Goal: Communication & Community: Answer question/provide support

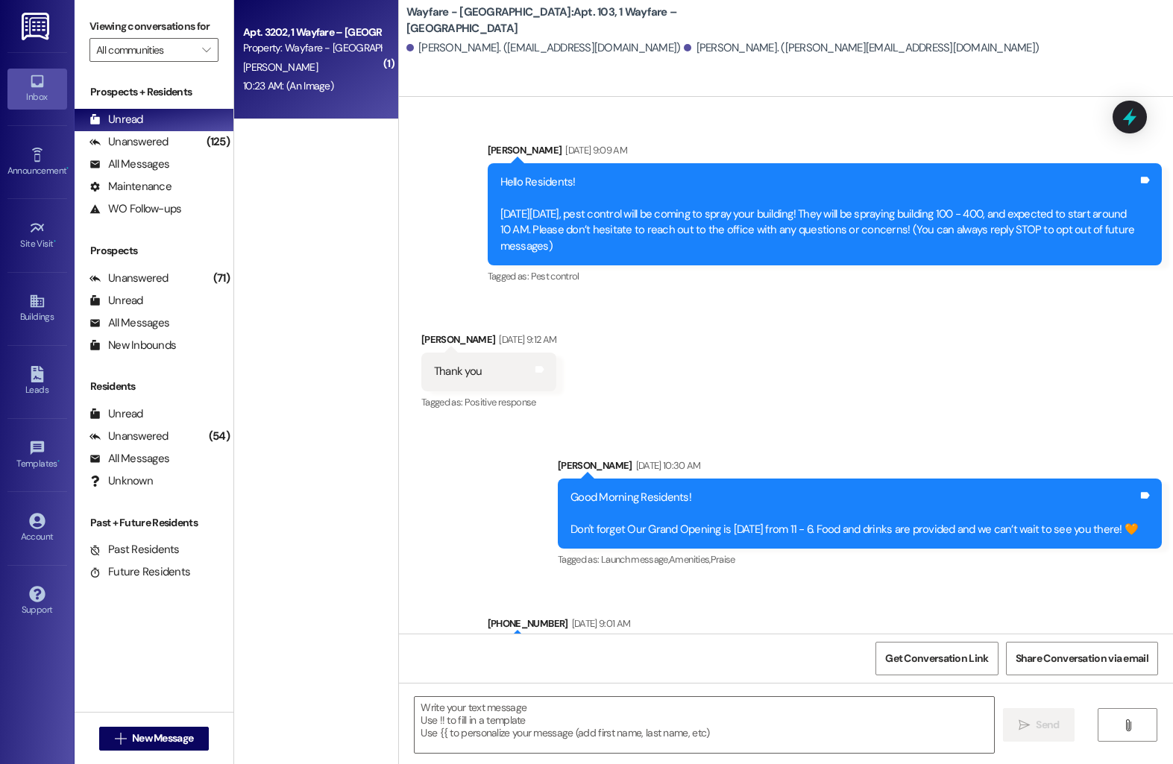
scroll to position [12928, 0]
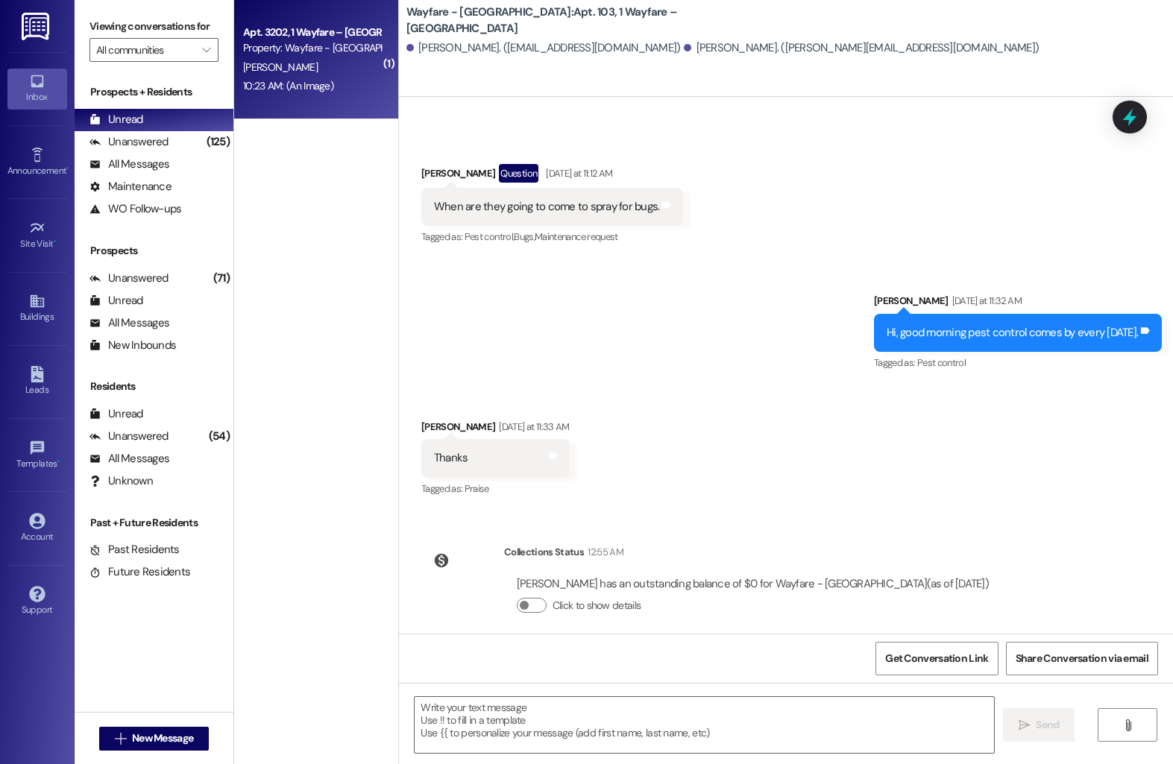
click at [340, 48] on div "Property: Wayfare - [GEOGRAPHIC_DATA]" at bounding box center [312, 48] width 138 height 16
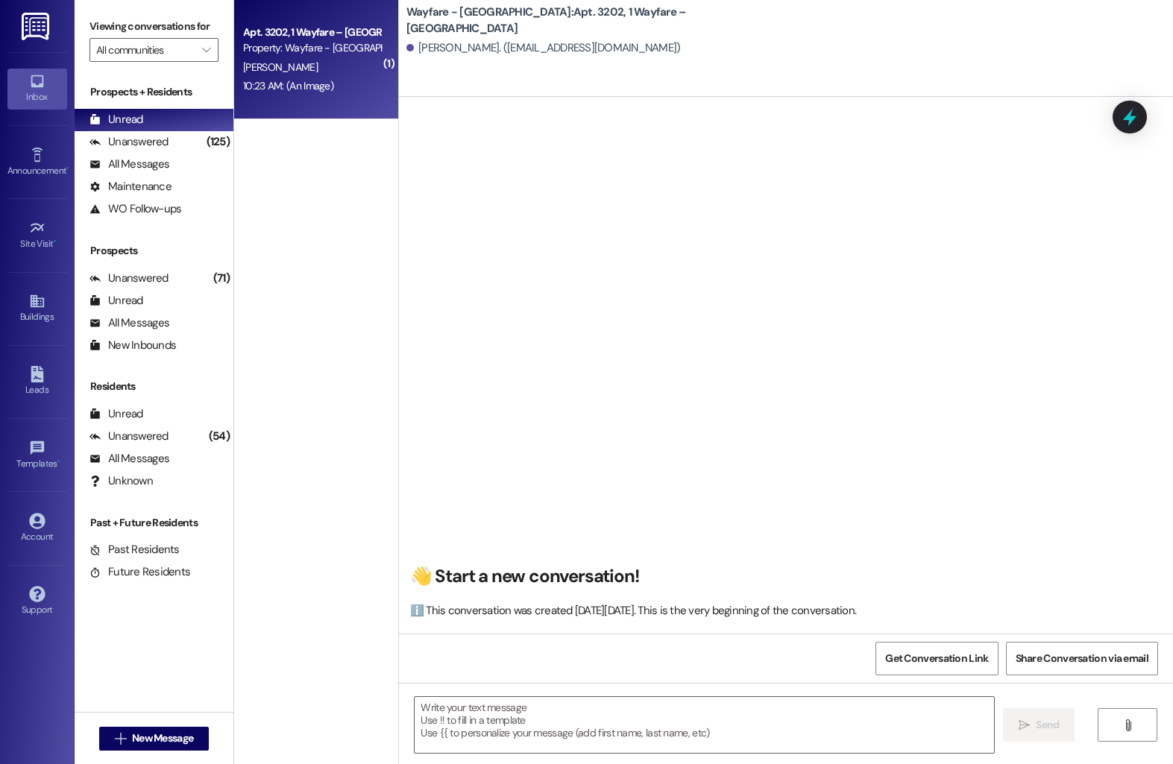
scroll to position [8217, 0]
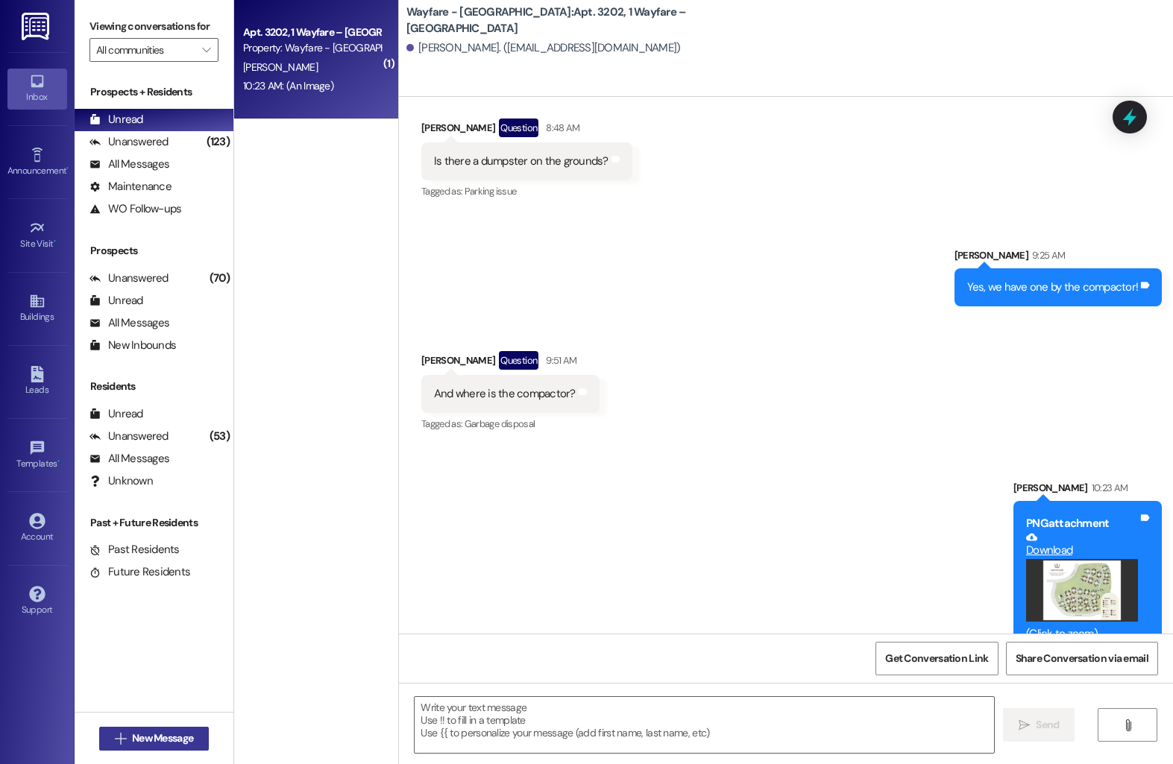
click at [157, 746] on span "New Message" at bounding box center [162, 739] width 61 height 16
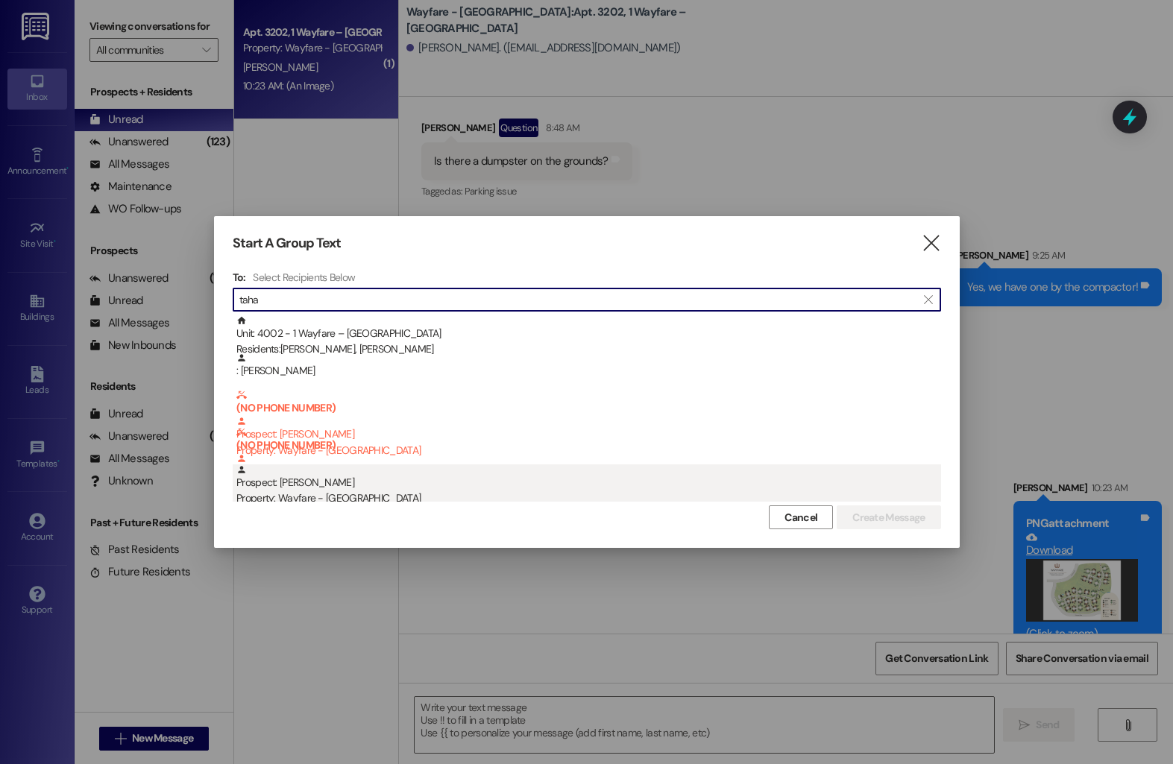
type input "taha"
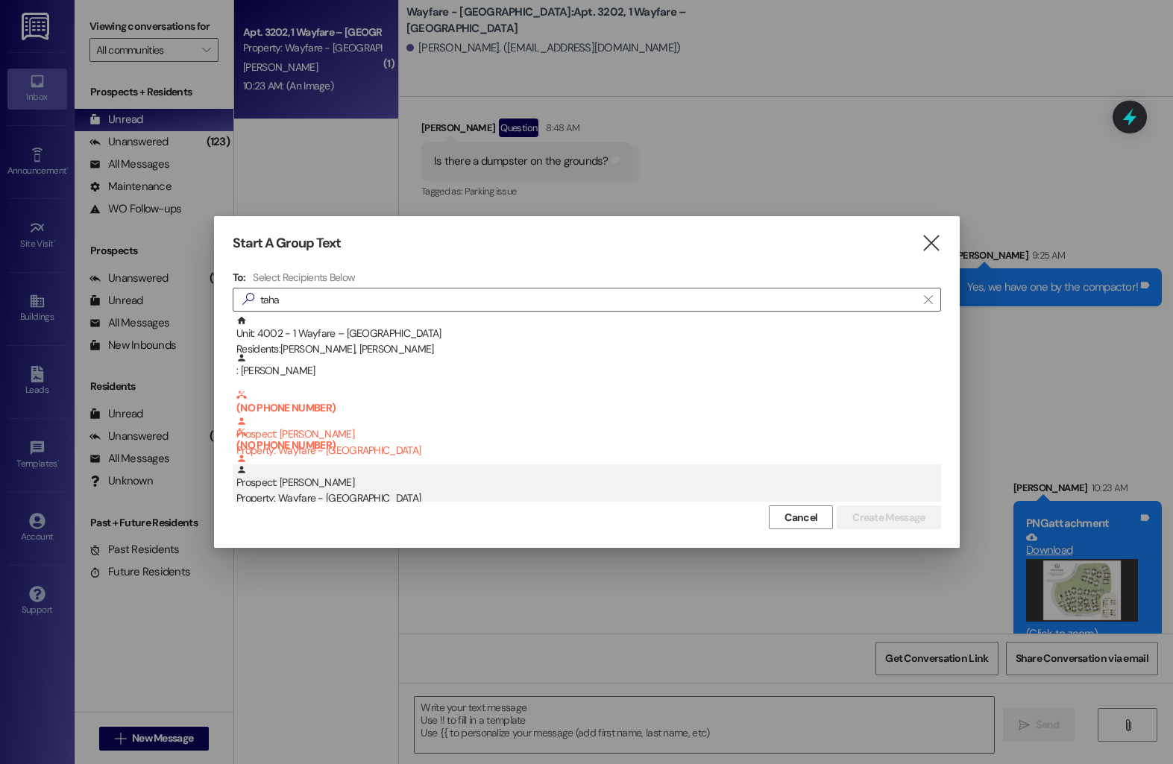
click at [362, 497] on div "Property: Wayfare - [GEOGRAPHIC_DATA]" at bounding box center [588, 499] width 705 height 16
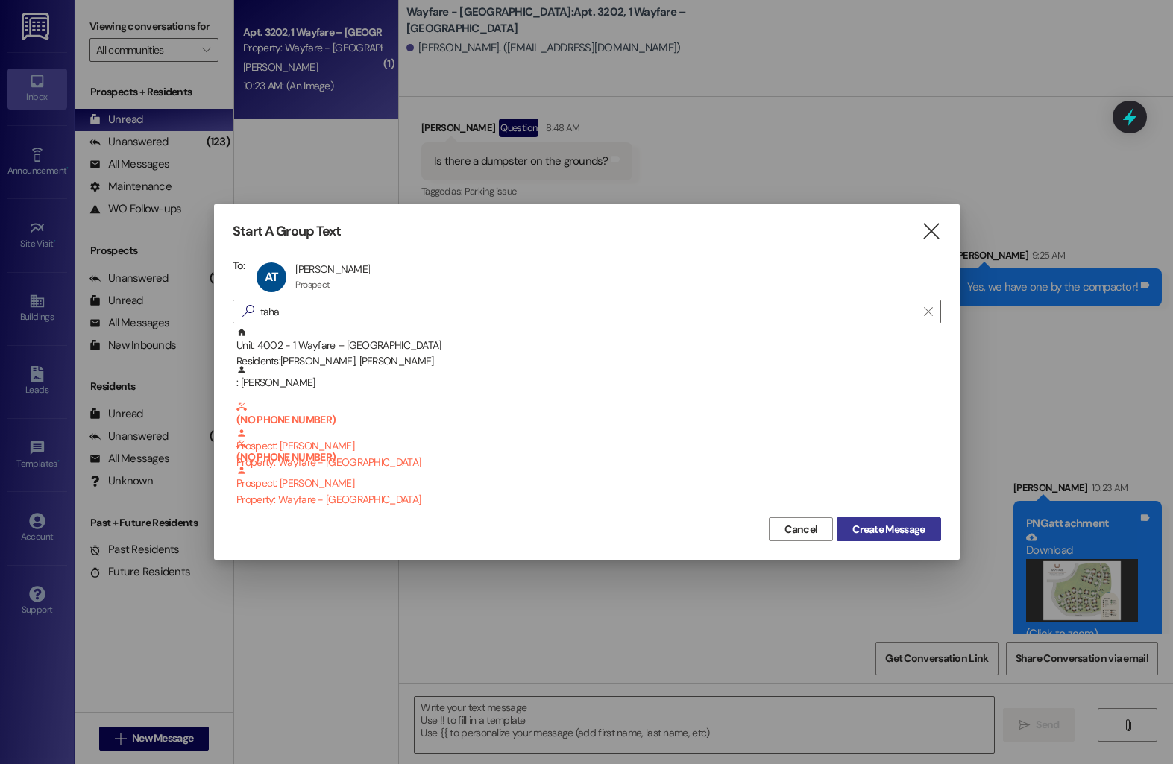
click at [868, 530] on span "Create Message" at bounding box center [888, 530] width 72 height 16
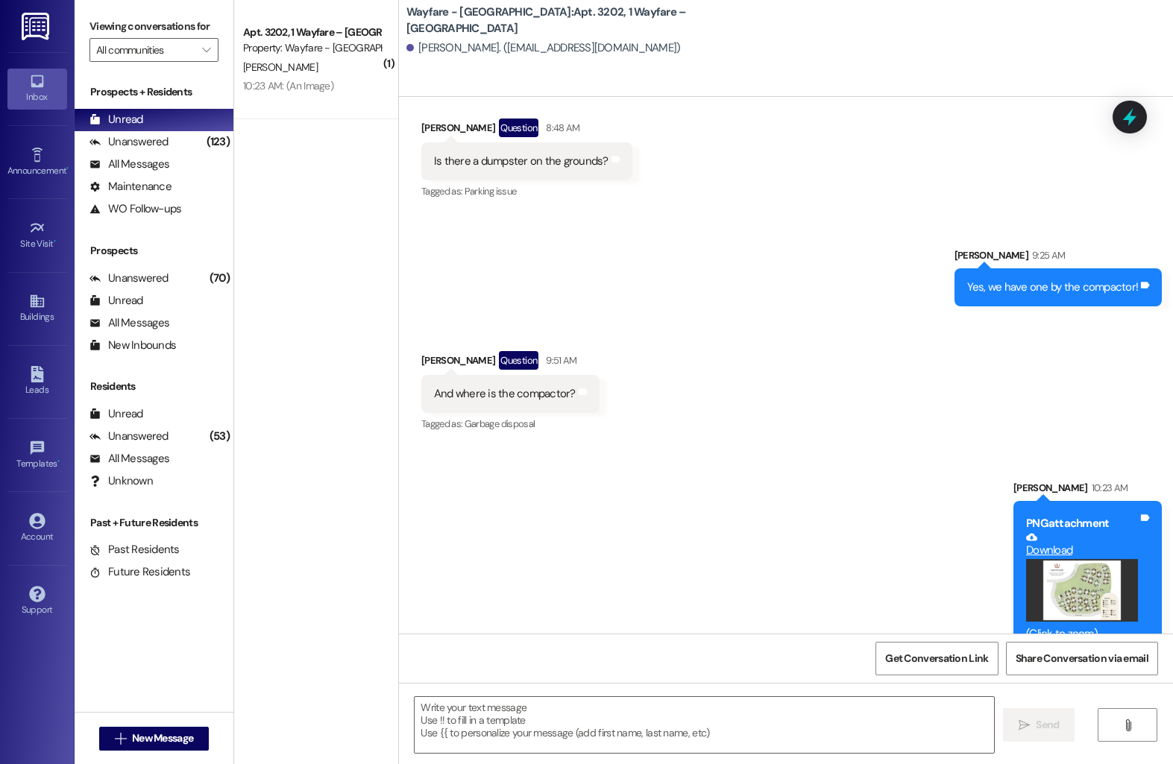
scroll to position [1777, 0]
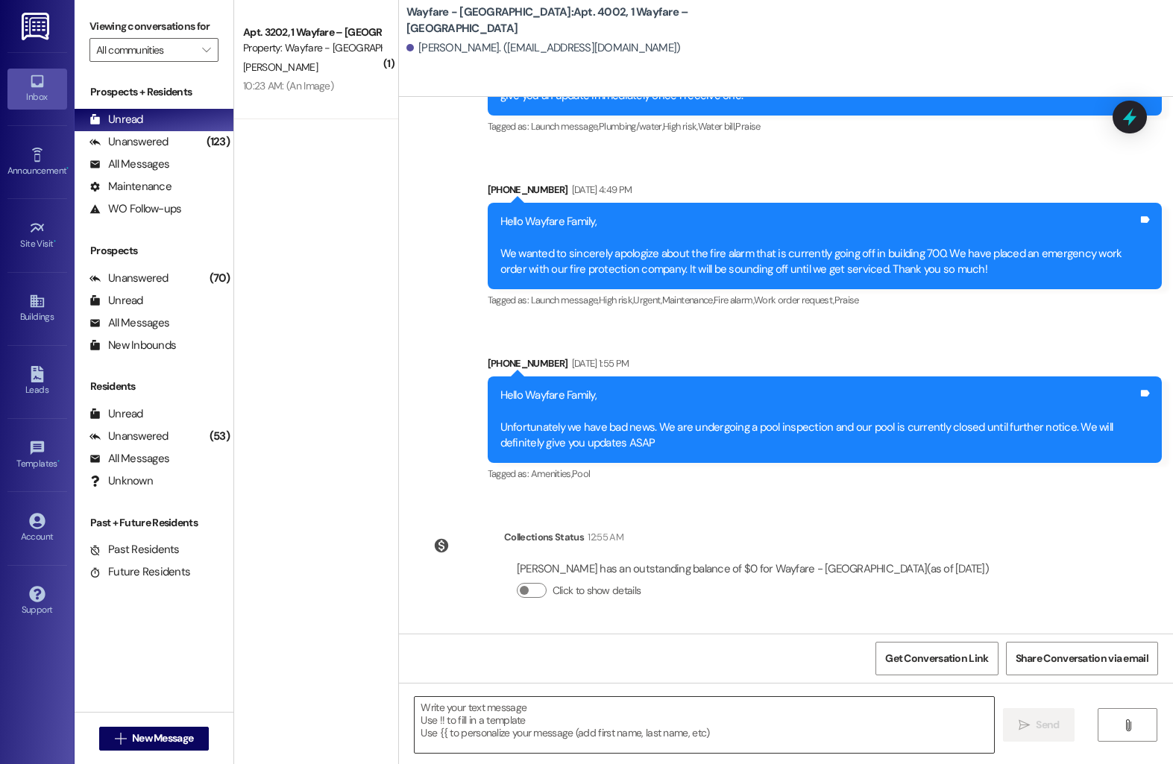
click at [505, 732] on textarea at bounding box center [704, 725] width 579 height 56
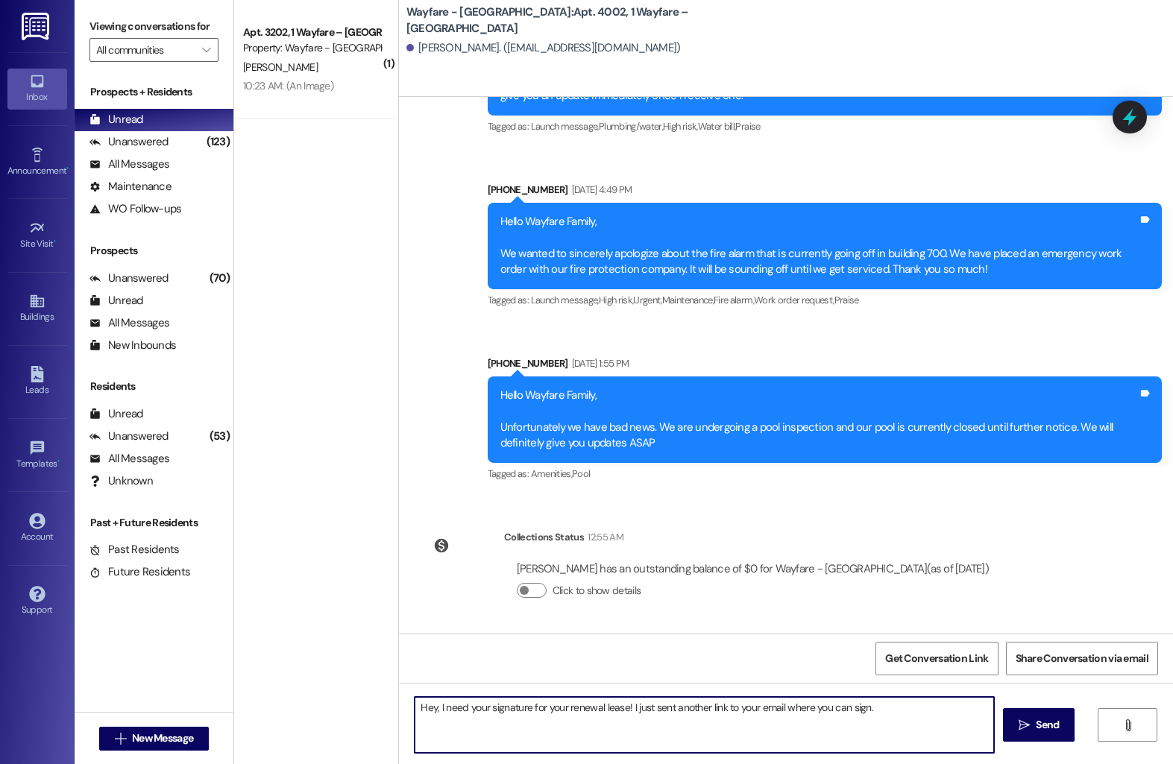
type textarea "Hey, I need your signature for your renewal lease! I just sent another link to …"
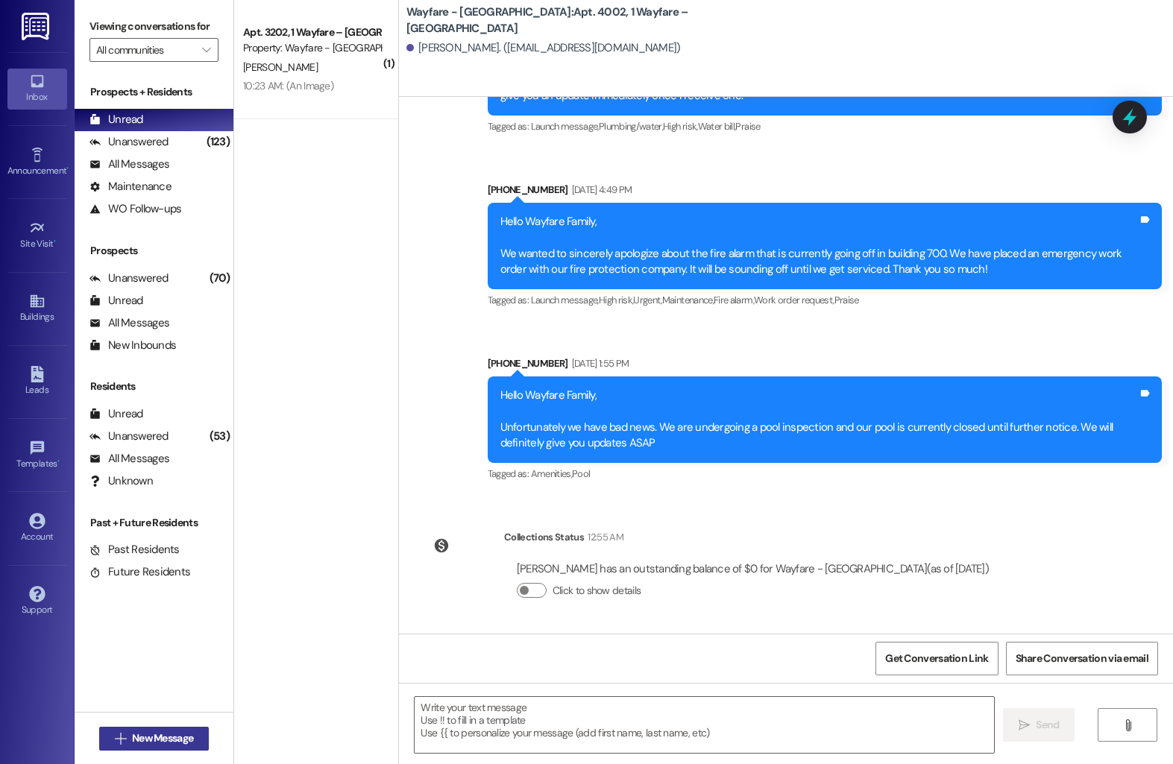
click at [132, 734] on span "New Message" at bounding box center [162, 739] width 61 height 16
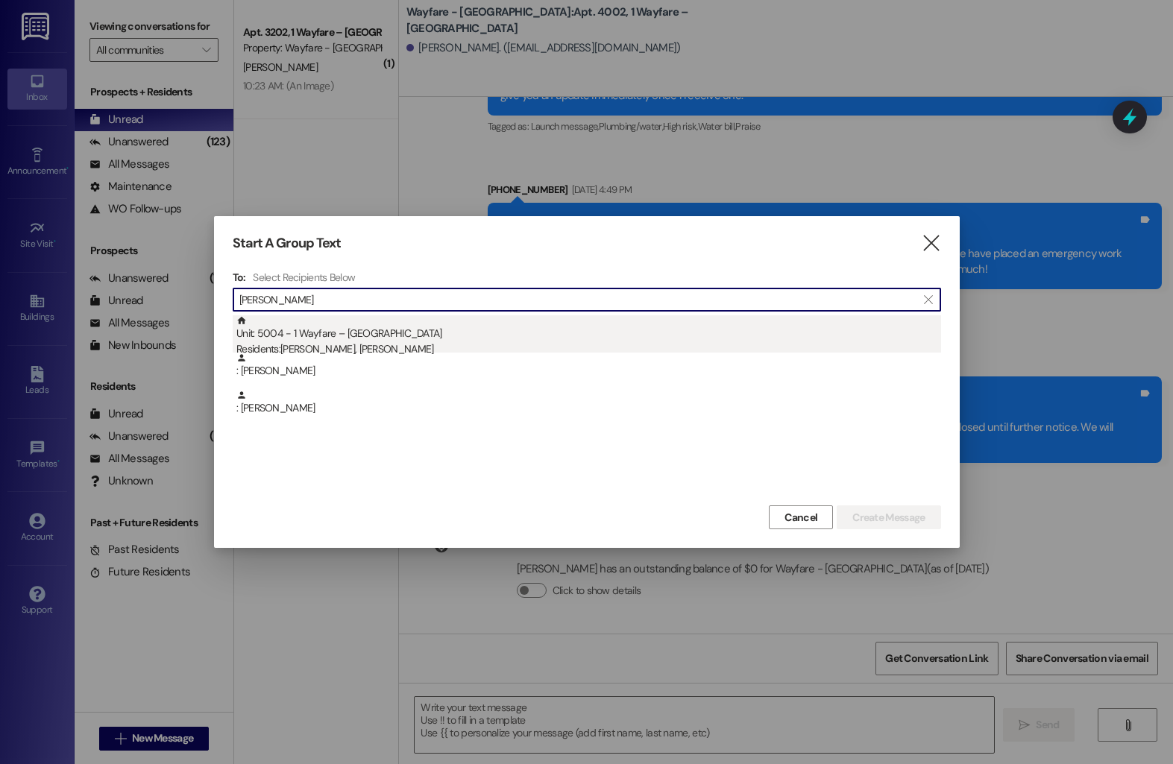
type input "[PERSON_NAME]"
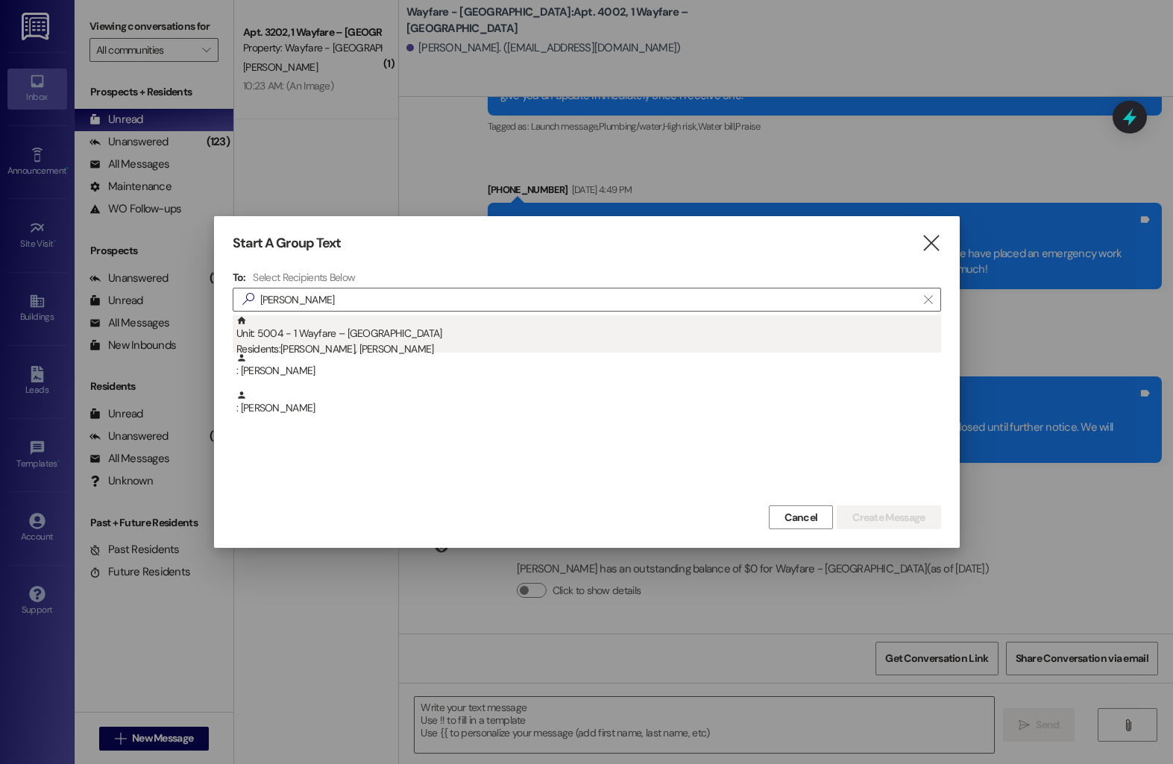
click at [382, 340] on div "Unit: 5004 - 1 Wayfare – [GEOGRAPHIC_DATA] Residents: [PERSON_NAME], [PERSON_NA…" at bounding box center [588, 336] width 705 height 43
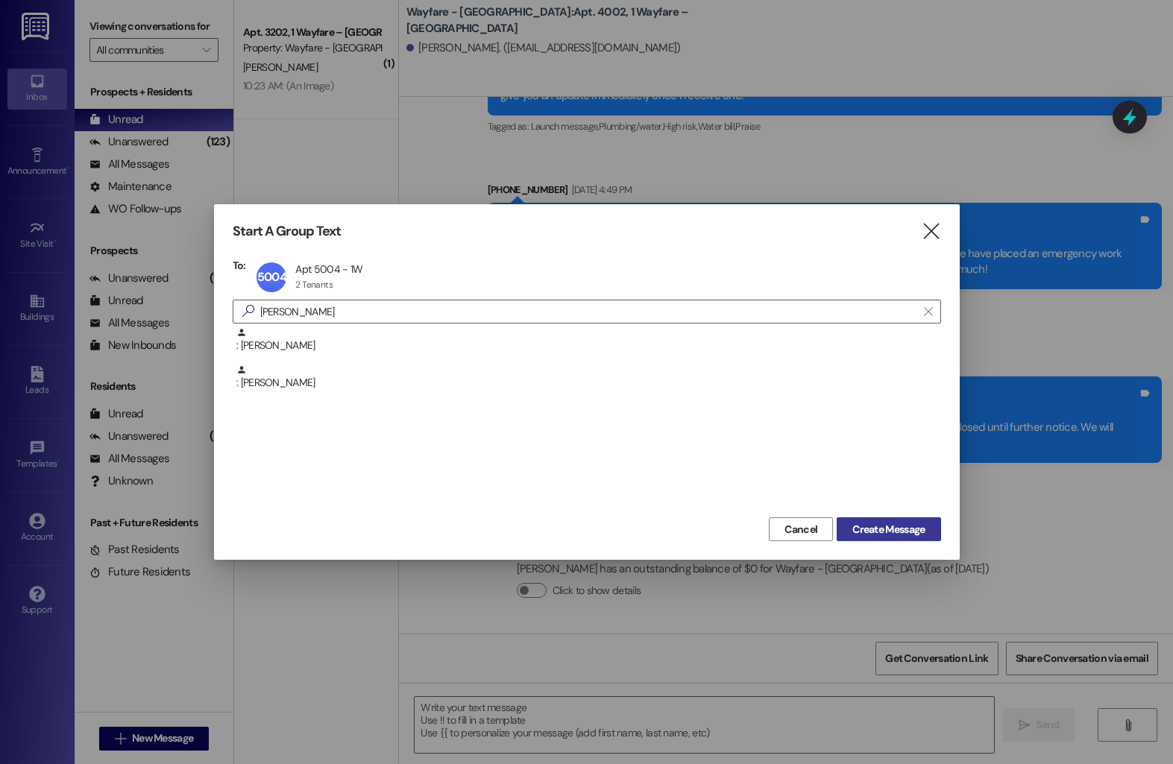
click at [897, 535] on span "Create Message" at bounding box center [888, 530] width 72 height 16
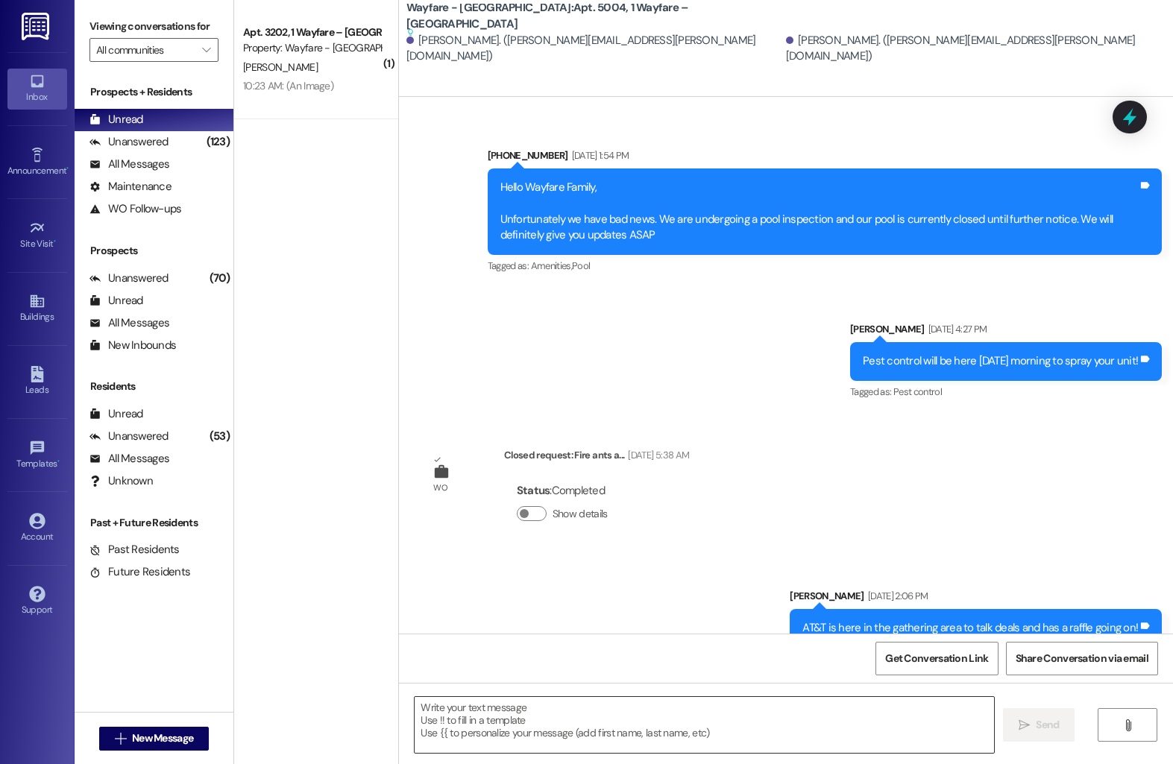
scroll to position [8013, 0]
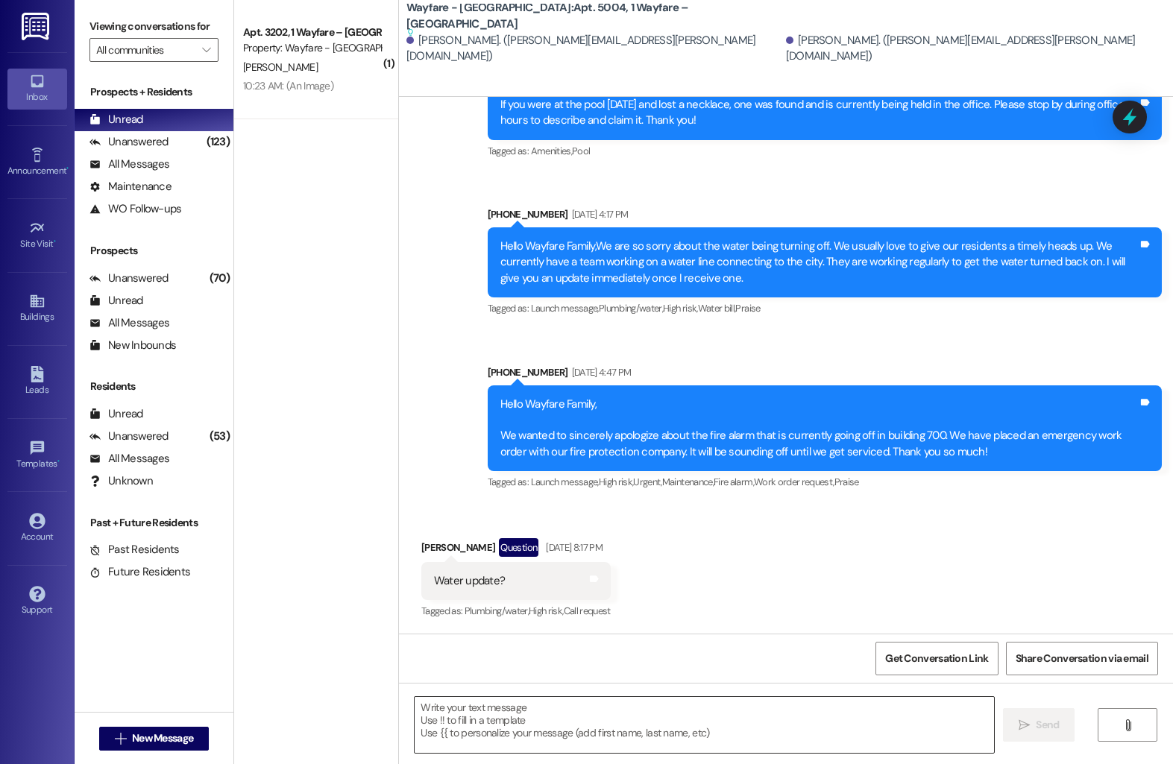
click at [489, 740] on textarea at bounding box center [704, 725] width 579 height 56
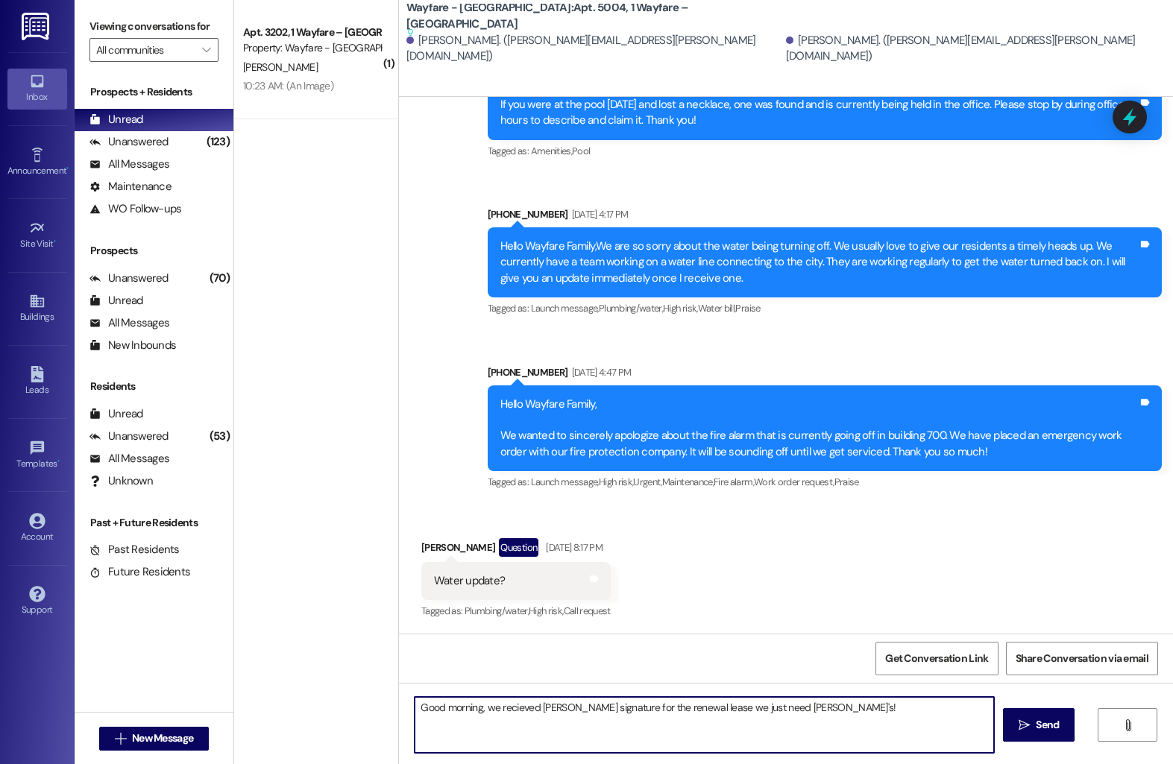
click at [517, 705] on textarea "Good morning, we recieved [PERSON_NAME] signature for the renewal lease we just…" at bounding box center [704, 725] width 579 height 56
click at [809, 705] on textarea "Good morning, we received [PERSON_NAME] signature for the renewal lease we just…" at bounding box center [704, 725] width 579 height 56
type textarea "Good morning, we received [PERSON_NAME] signature for the renewal lease we just…"
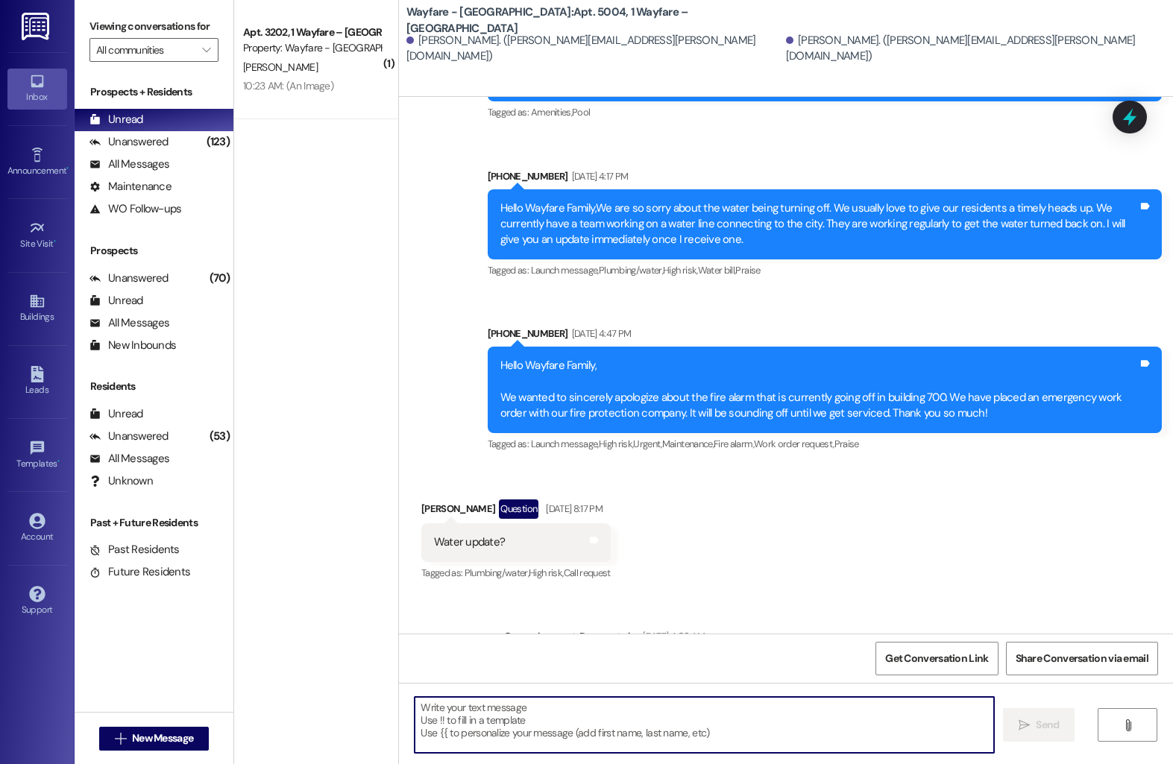
scroll to position [7975, 0]
